Goal: Information Seeking & Learning: Find specific fact

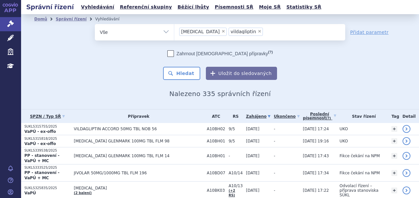
click at [202, 29] on li "× [MEDICAL_DATA]" at bounding box center [202, 32] width 47 height 8
click at [174, 29] on select "[MEDICAL_DATA] vildagliptin" at bounding box center [174, 32] width 0 height 16
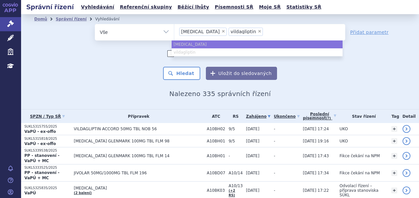
click at [221, 31] on span "×" at bounding box center [223, 31] width 4 height 4
click at [174, 31] on select "[MEDICAL_DATA] vildagliptin" at bounding box center [174, 32] width 0 height 16
select select "vildagliptin"
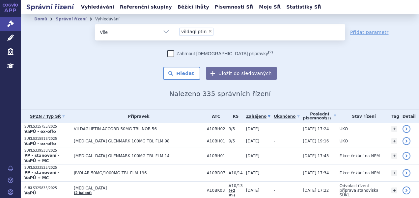
click at [201, 31] on li "× vildagliptin" at bounding box center [196, 32] width 34 height 8
click at [174, 31] on select "[MEDICAL_DATA] vildagliptin" at bounding box center [174, 32] width 0 height 16
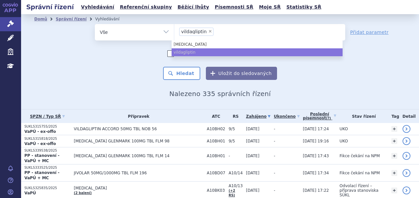
click at [208, 31] on ul "× vildagliptin" at bounding box center [259, 31] width 171 height 14
click at [174, 31] on select "[MEDICAL_DATA] vildagliptin" at bounding box center [174, 32] width 0 height 16
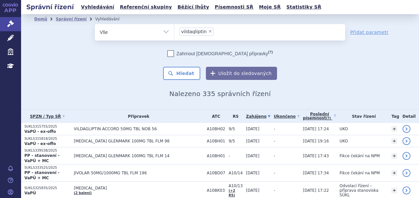
click at [208, 31] on span "×" at bounding box center [210, 31] width 4 height 4
click at [174, 31] on select "[MEDICAL_DATA] vildagliptin" at bounding box center [174, 32] width 0 height 16
select select
type input "ke"
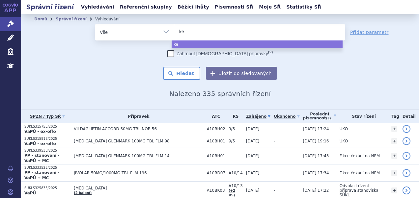
type input "key"
type input "keytr"
type input "keytrud"
type input "[MEDICAL_DATA]"
select select "[MEDICAL_DATA]"
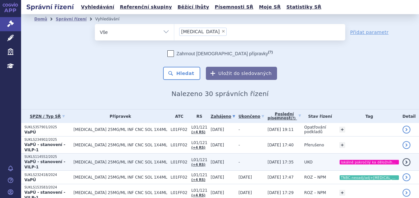
click at [39, 160] on strong "VaPÚ - stanovení - VILP-1" at bounding box center [44, 165] width 41 height 10
